Goal: Task Accomplishment & Management: Manage account settings

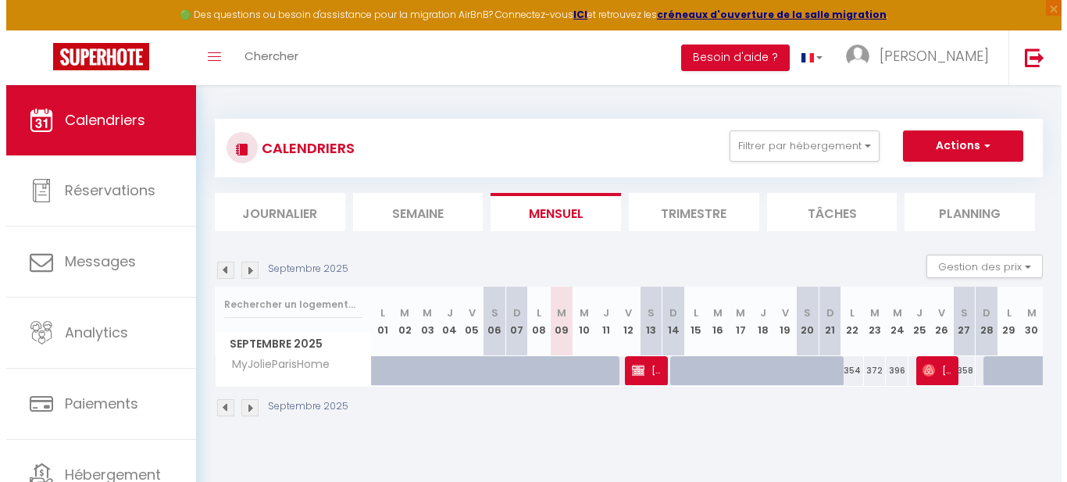
scroll to position [66, 0]
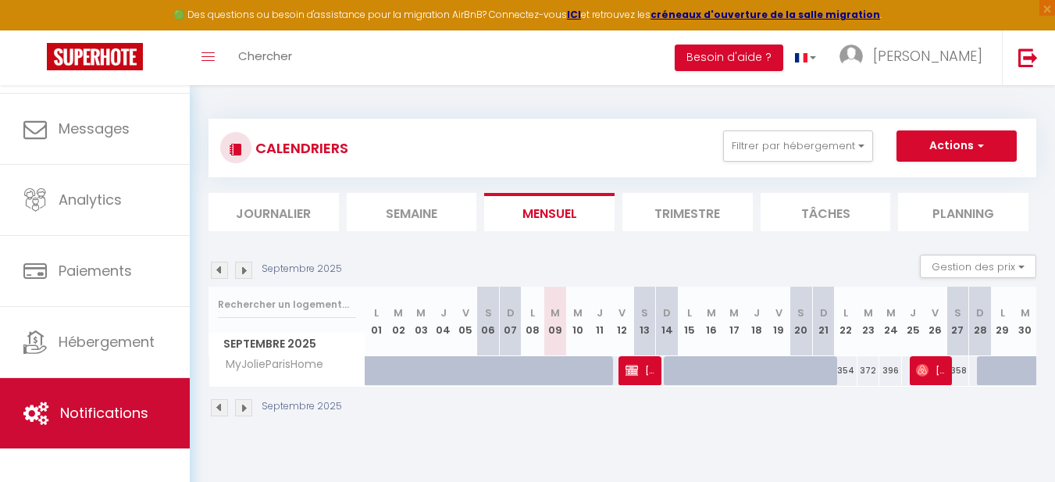
click at [129, 409] on span "Notifications" at bounding box center [104, 413] width 88 height 20
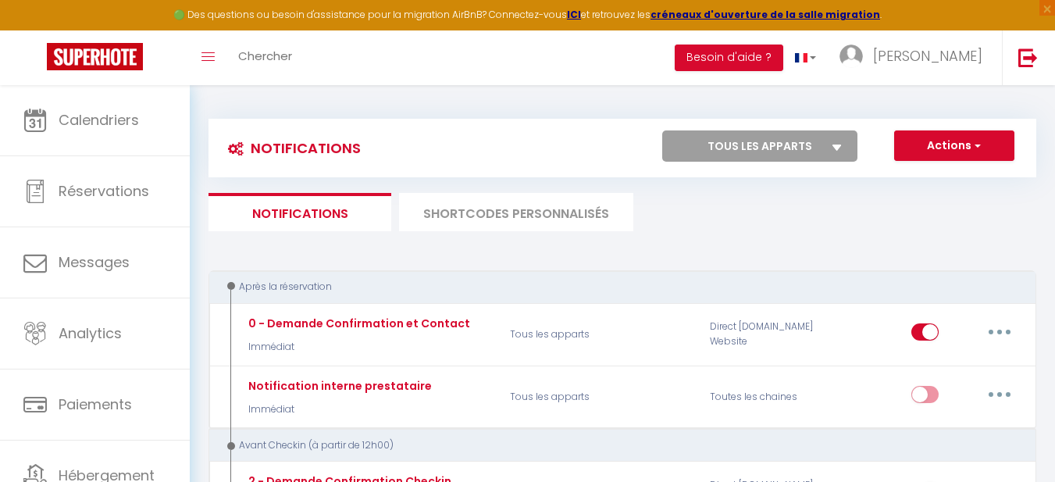
select select
checkbox input "false"
select select
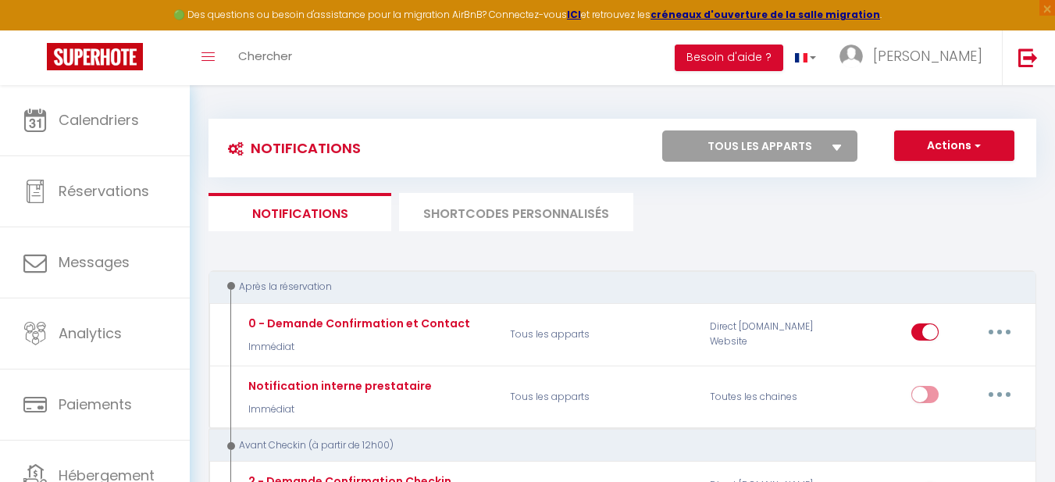
checkbox input "false"
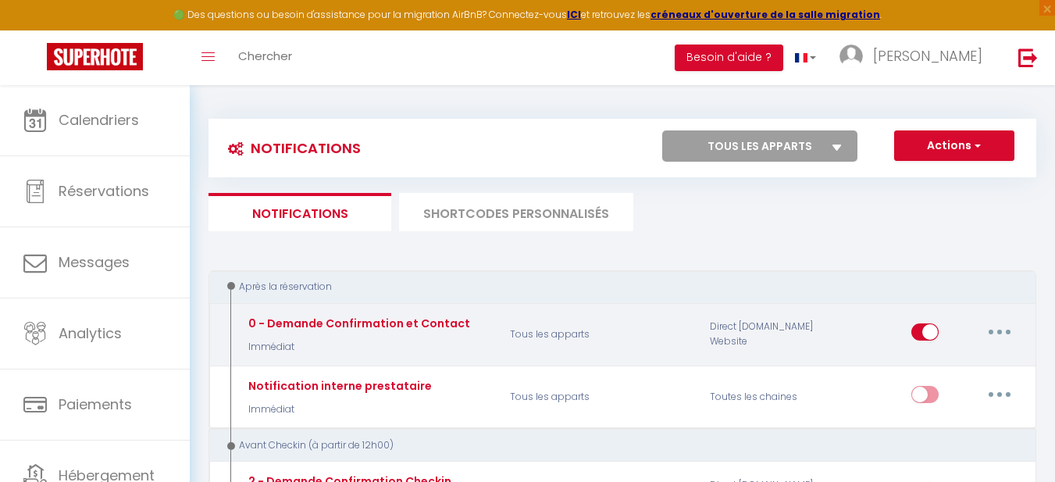
click at [998, 332] on icon "button" at bounding box center [1000, 332] width 5 height 5
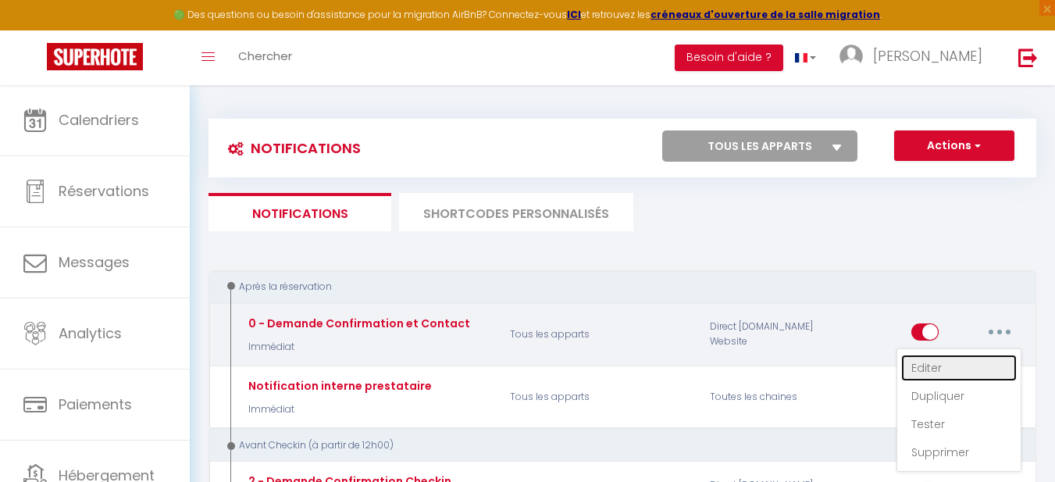
click at [955, 364] on link "Editer" at bounding box center [959, 368] width 116 height 27
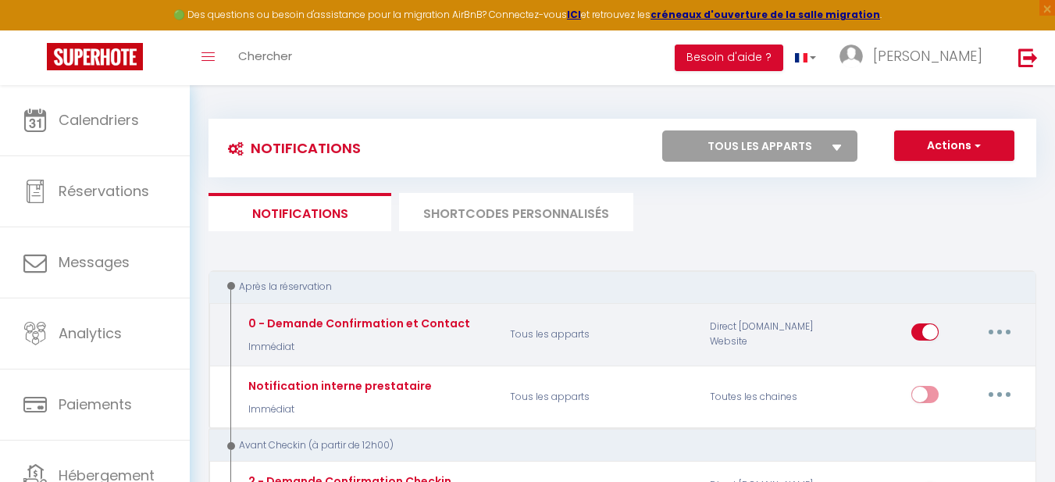
type input "0 - Demande Confirmation et Contact"
select select "Immédiat"
select select "if_booking_is_paid"
checkbox input "true"
checkbox input "false"
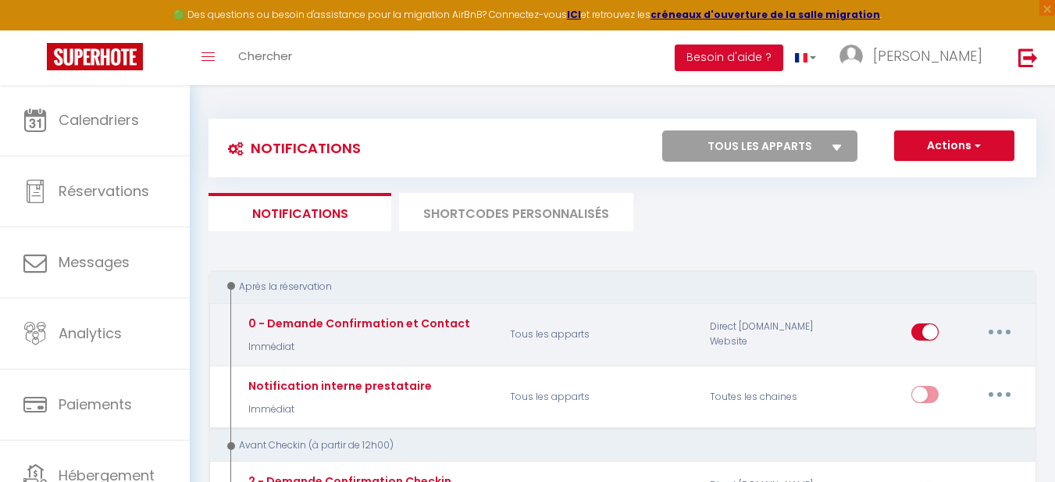
checkbox input "false"
radio input "true"
type input "Merci de confirmer votre réservation - [BOOKING:ID] - [GUEST:FIRST_NAME] [GUEST…"
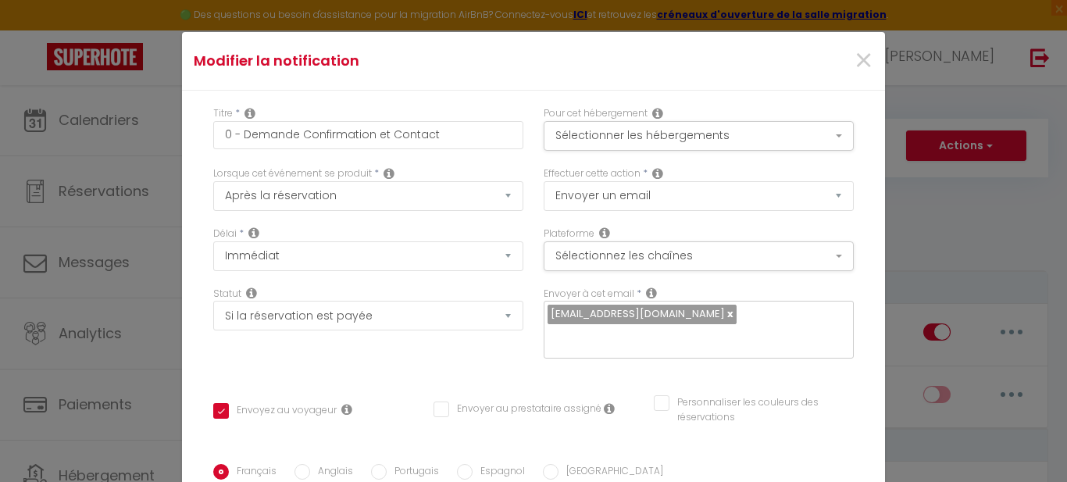
click at [725, 312] on link at bounding box center [729, 313] width 9 height 15
checkbox input "true"
checkbox input "false"
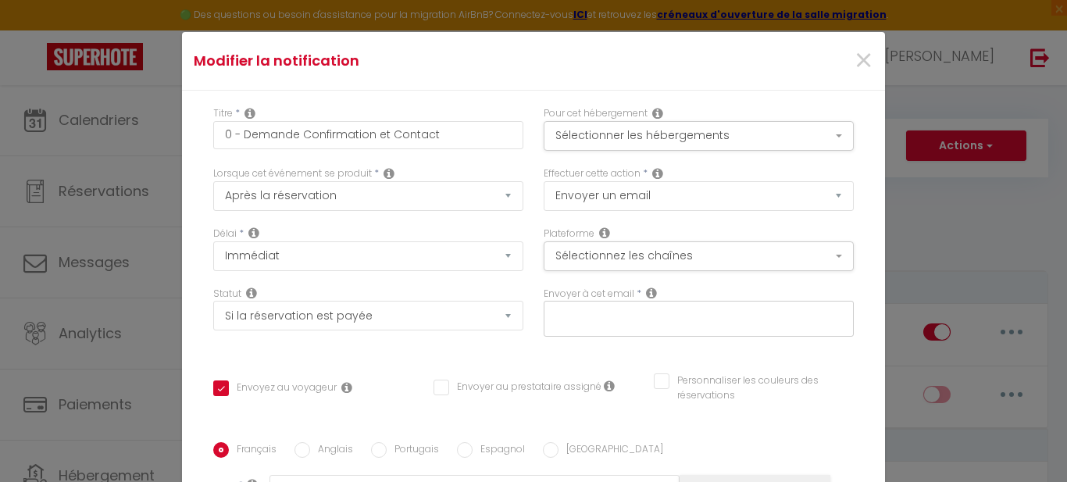
click at [649, 312] on input "text" at bounding box center [695, 315] width 295 height 20
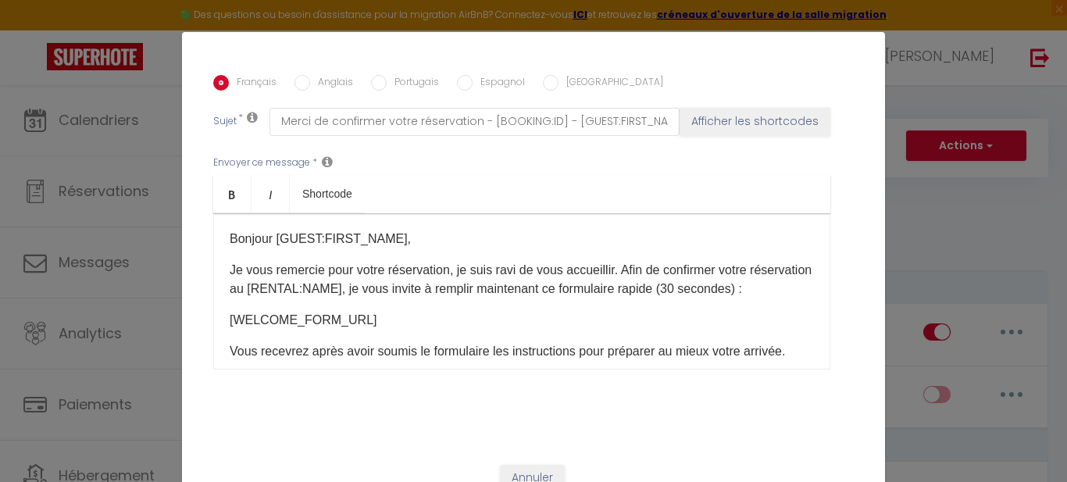
scroll to position [388, 0]
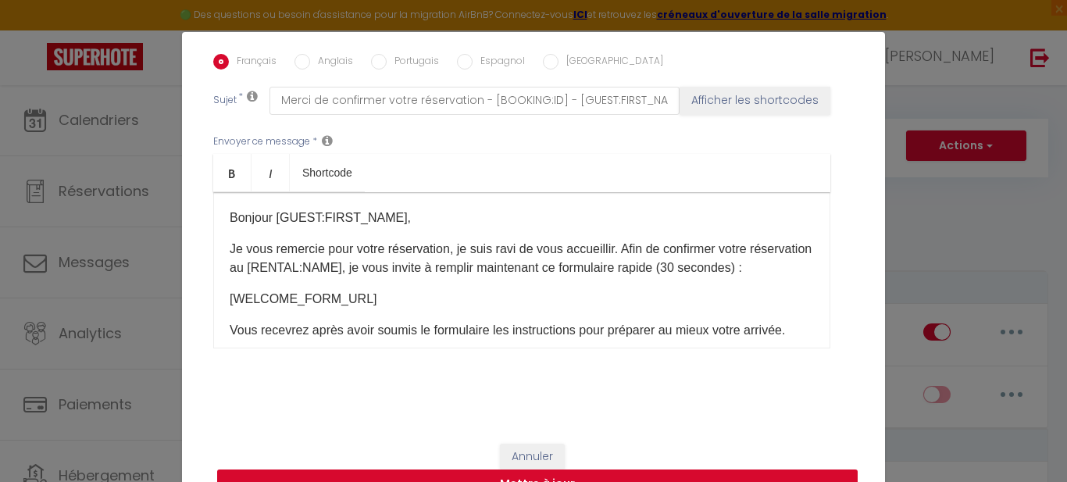
type input "[PERSON_NAME][EMAIL_ADDRESS][DOMAIN_NAME]"
checkbox input "true"
checkbox input "false"
click at [731, 473] on button "Mettre à jour" at bounding box center [537, 484] width 641 height 30
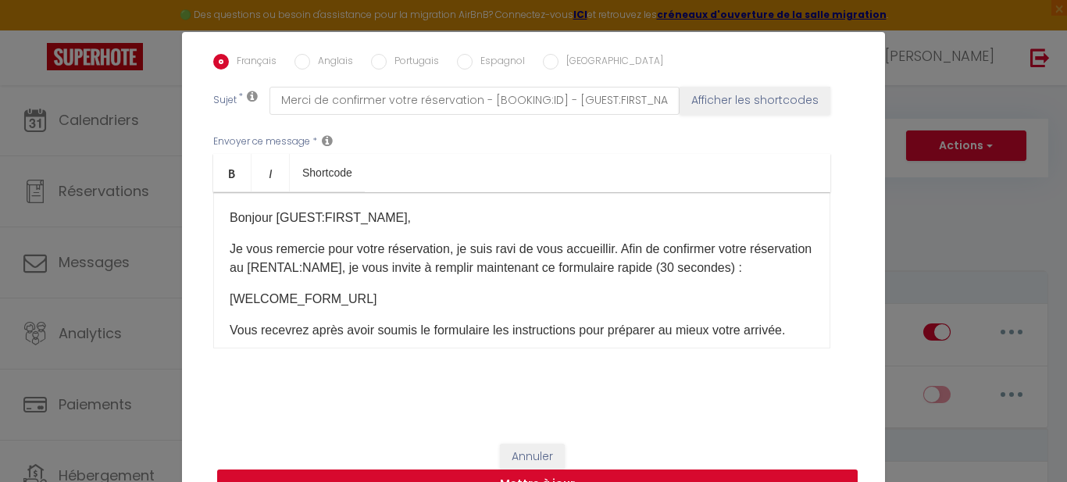
checkbox input "true"
checkbox input "false"
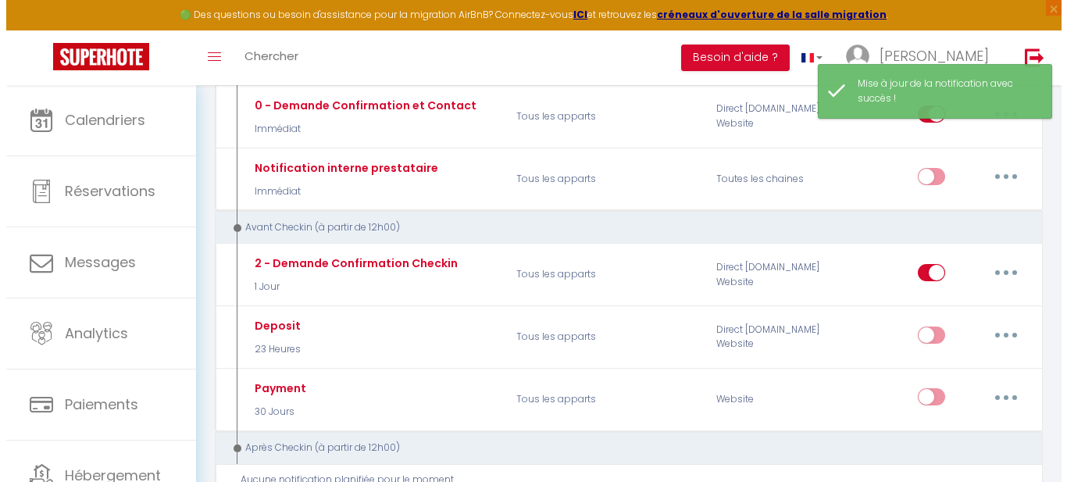
scroll to position [228, 0]
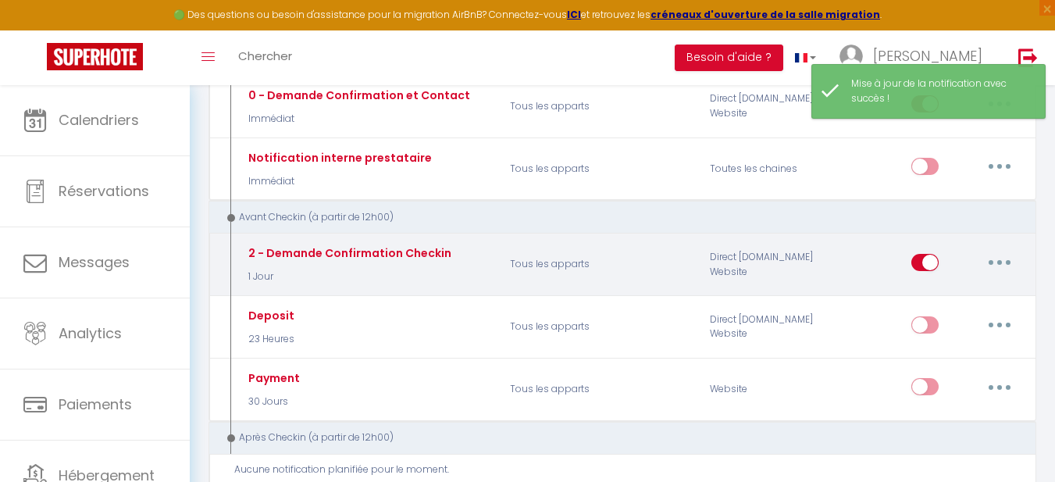
click at [994, 264] on button "button" at bounding box center [1000, 262] width 44 height 25
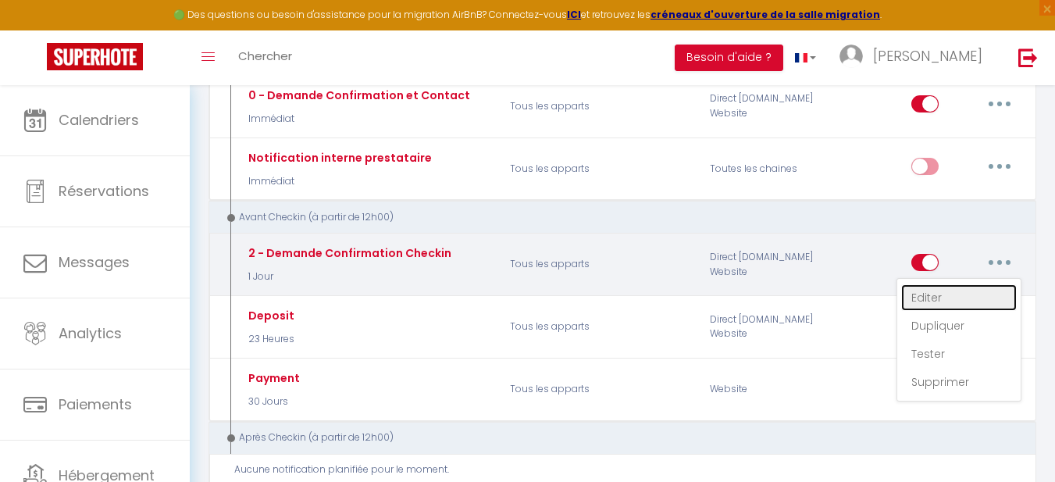
click at [974, 299] on link "Editer" at bounding box center [959, 297] width 116 height 27
type input "2 - Demande Confirmation Checkin"
select select "1 Jour"
select select "if_deposit_not_paid"
checkbox input "true"
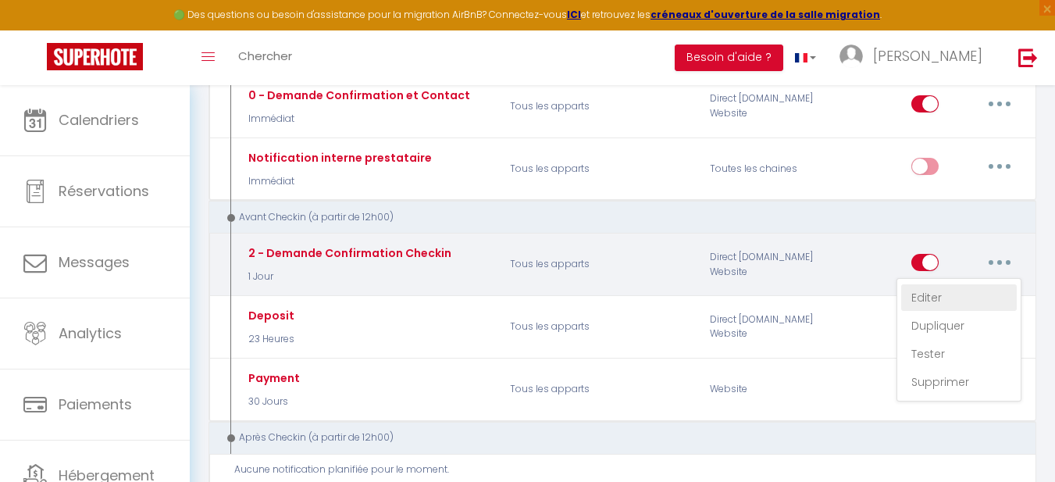
checkbox input "false"
radio input "true"
type input "Procédure pour le checkin - [RENTAL:NAME]"
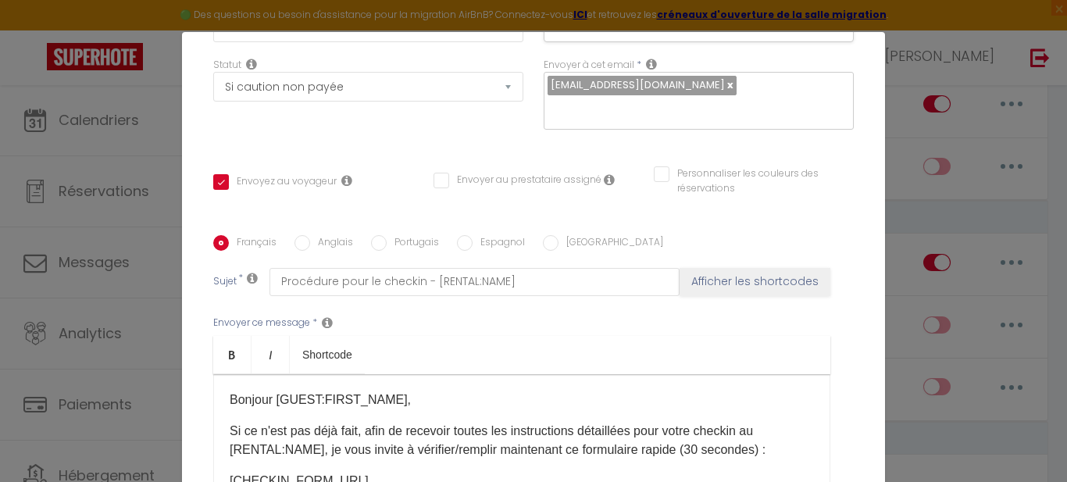
scroll to position [227, 0]
click at [725, 87] on link at bounding box center [729, 86] width 9 height 15
checkbox input "true"
checkbox input "false"
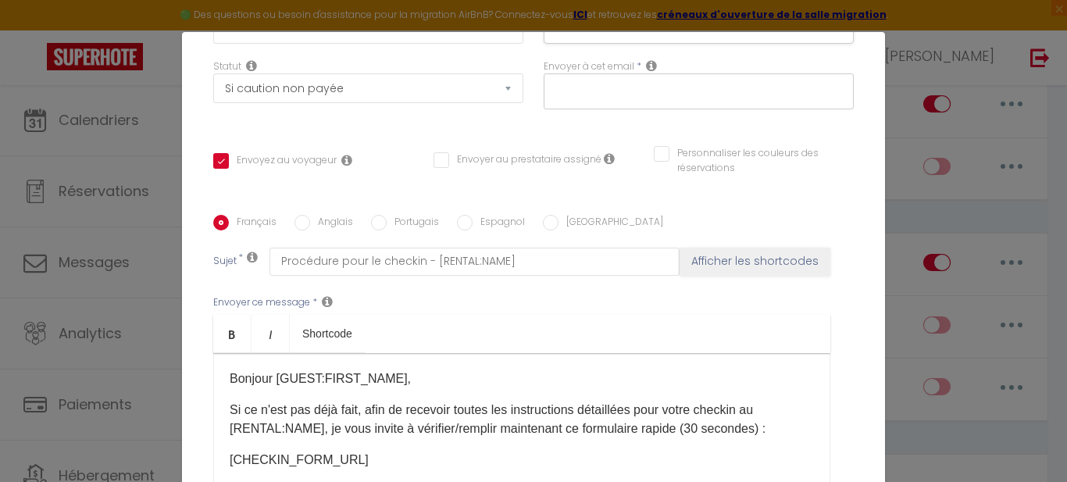
click at [650, 89] on input "text" at bounding box center [695, 88] width 295 height 20
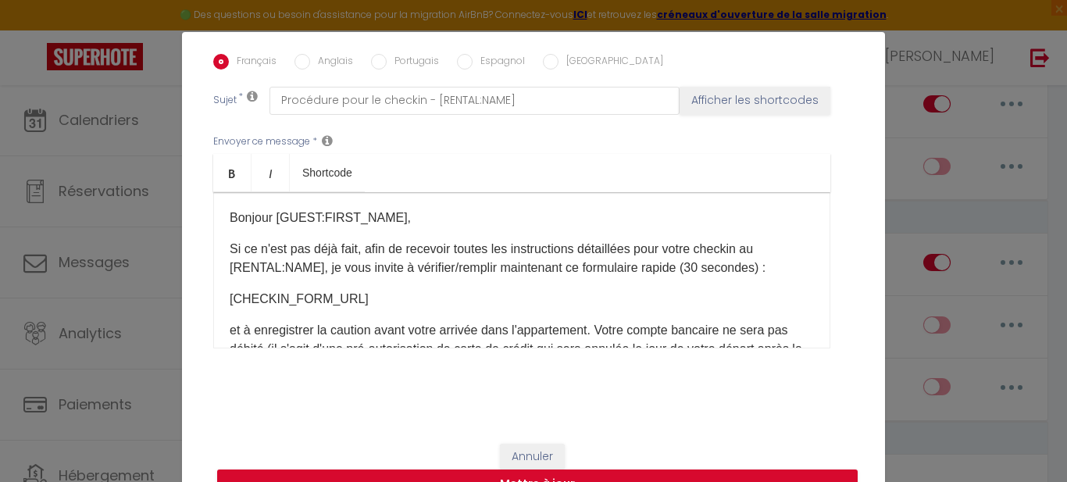
type input "[PERSON_NAME][EMAIL_ADDRESS][DOMAIN_NAME]"
checkbox input "true"
checkbox input "false"
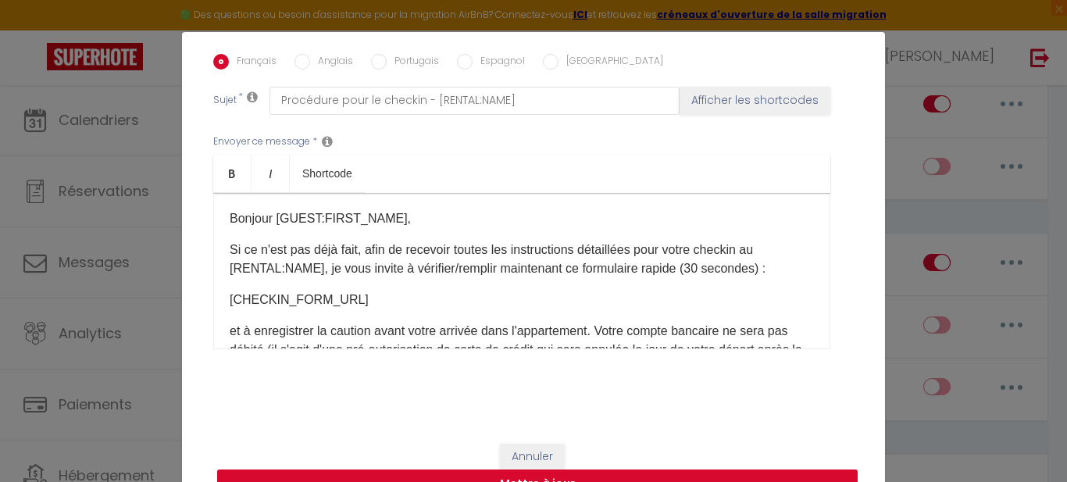
drag, startPoint x: 860, startPoint y: 353, endPoint x: 823, endPoint y: 469, distance: 122.0
click at [823, 469] on form "Modifier la notification × Titre * 2 - Demande Confirmation Checkin Pour cet hé…" at bounding box center [533, 68] width 703 height 893
click at [819, 470] on button "Mettre à jour" at bounding box center [537, 484] width 641 height 30
checkbox input "true"
checkbox input "false"
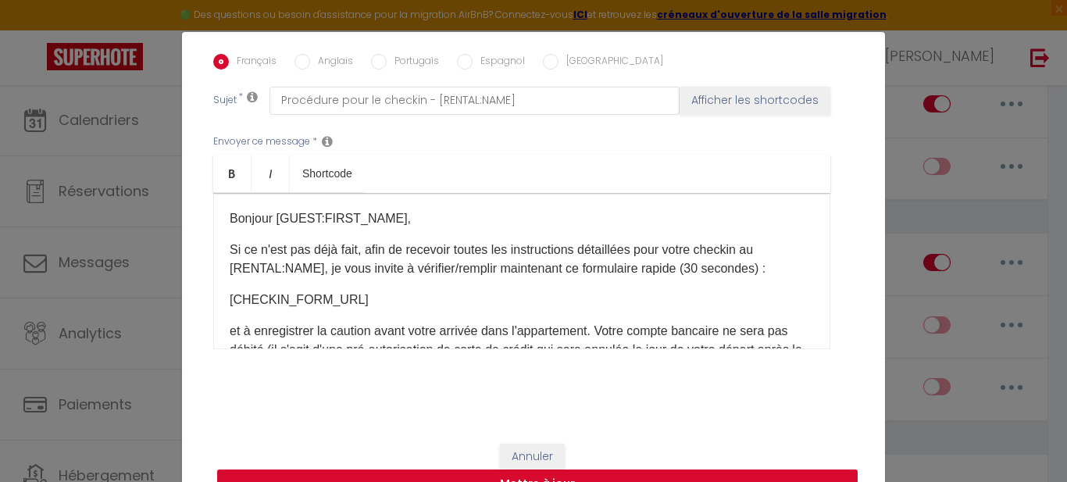
checkbox input "false"
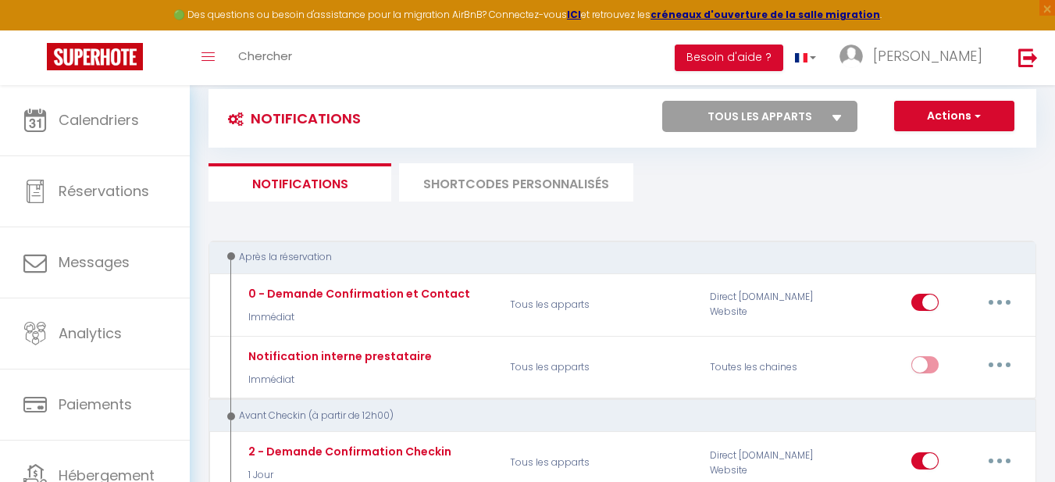
scroll to position [0, 0]
